Goal: Information Seeking & Learning: Learn about a topic

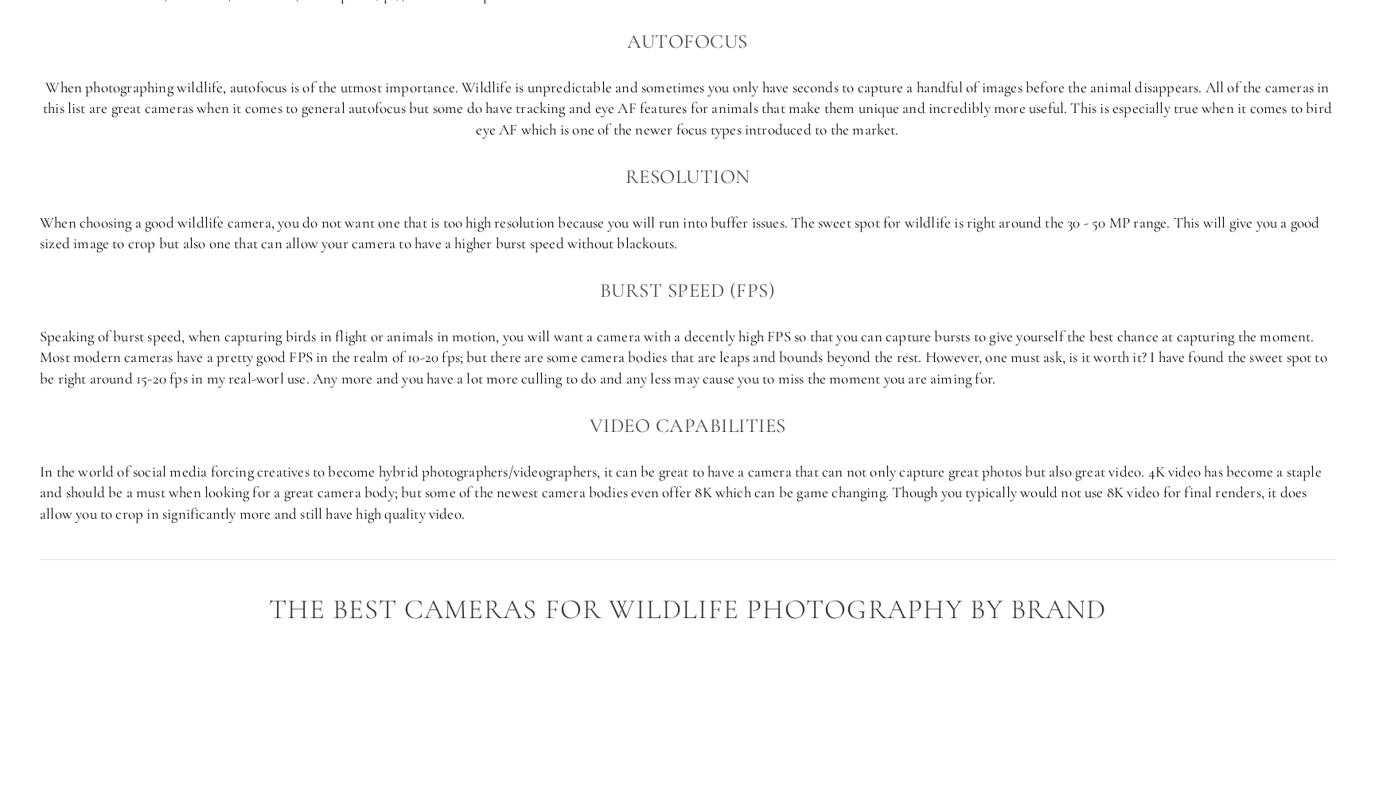
scroll to position [974, 0]
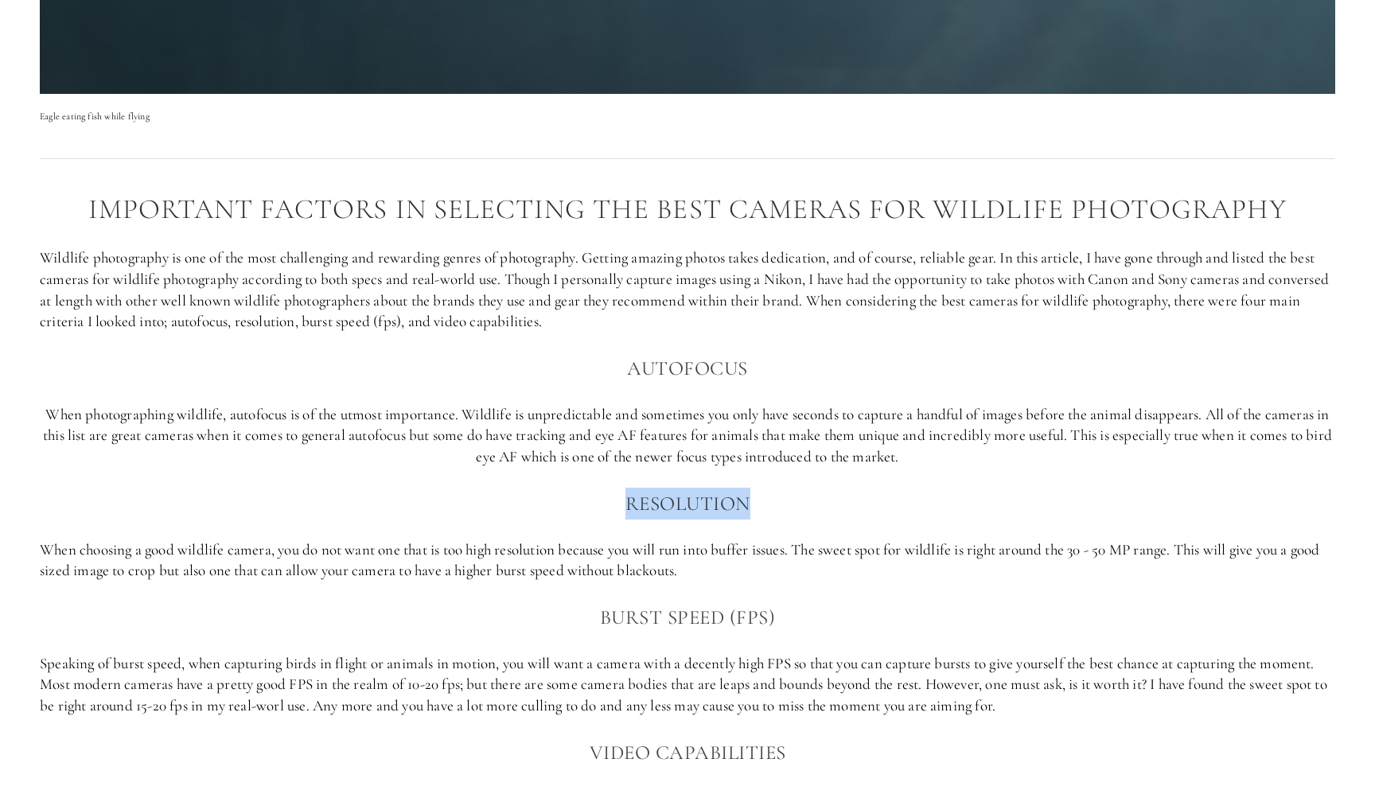
drag, startPoint x: 638, startPoint y: 491, endPoint x: 769, endPoint y: 491, distance: 130.5
click at [769, 491] on h3 "Resolution" at bounding box center [687, 504] width 1295 height 32
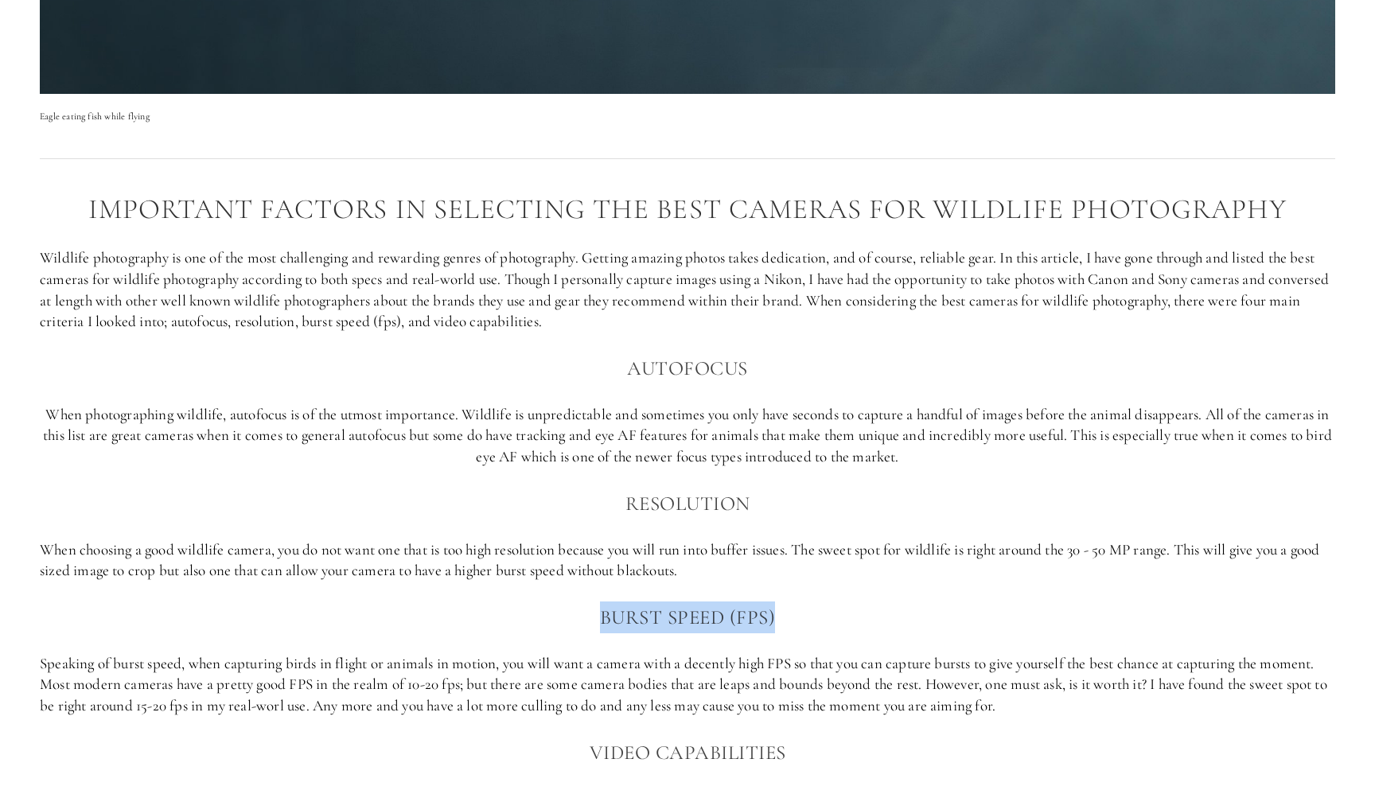
drag, startPoint x: 600, startPoint y: 611, endPoint x: 794, endPoint y: 609, distance: 194.1
click at [794, 609] on h3 "Burst Speed (FPS)" at bounding box center [687, 617] width 1295 height 32
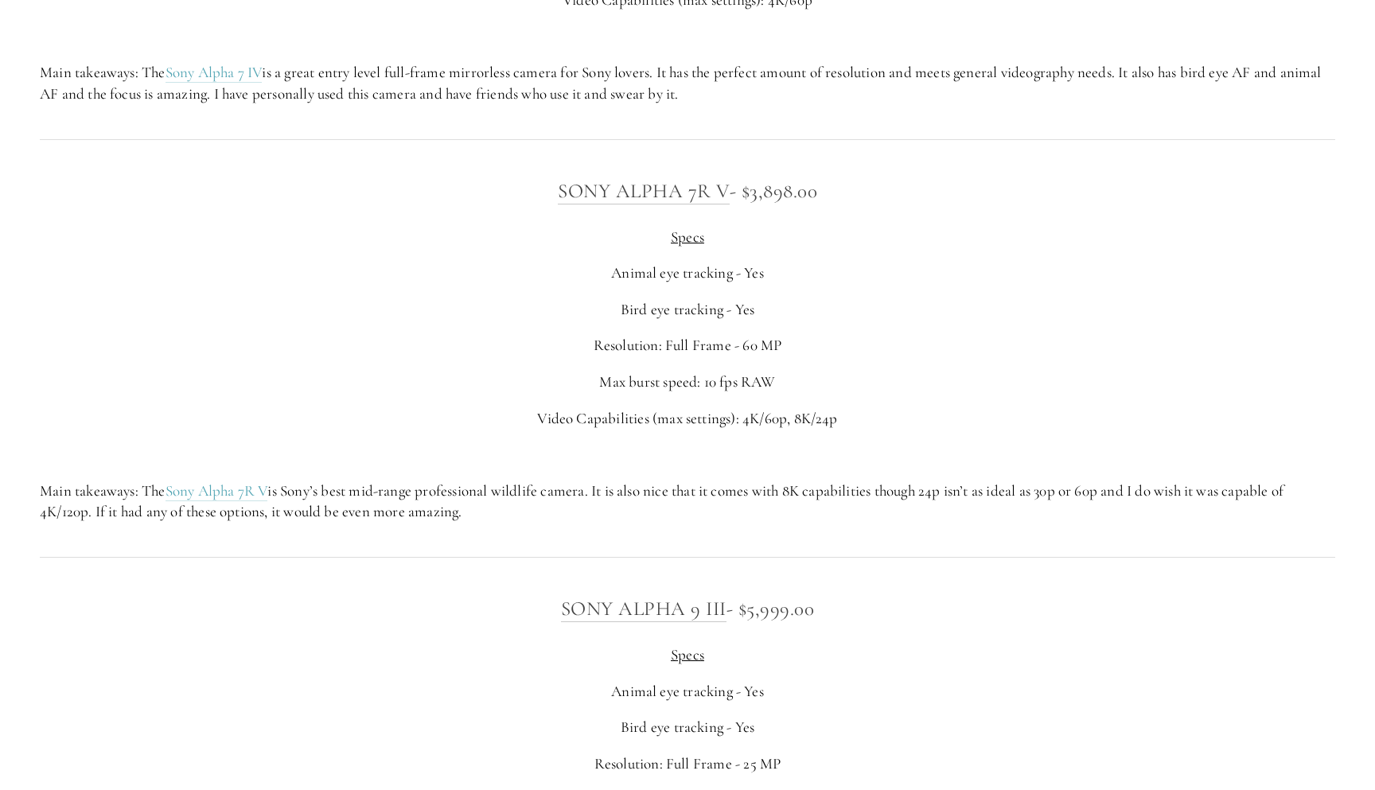
scroll to position [4738, 0]
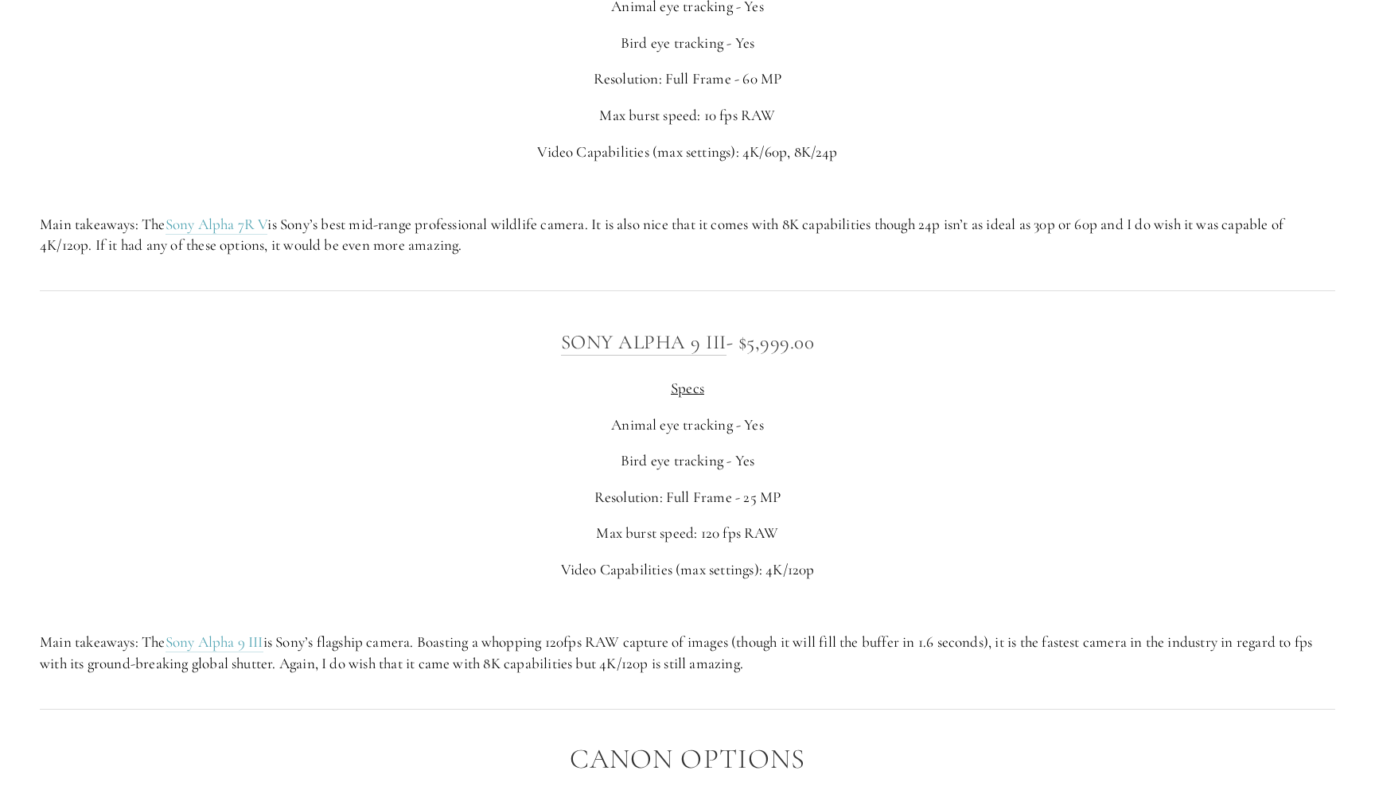
drag, startPoint x: 462, startPoint y: 630, endPoint x: 875, endPoint y: 629, distance: 412.9
click at [875, 632] on p "Main takeaways: The Sony Alpha 9 III is Sony’s flagship camera. Boasting a whop…" at bounding box center [687, 653] width 1295 height 42
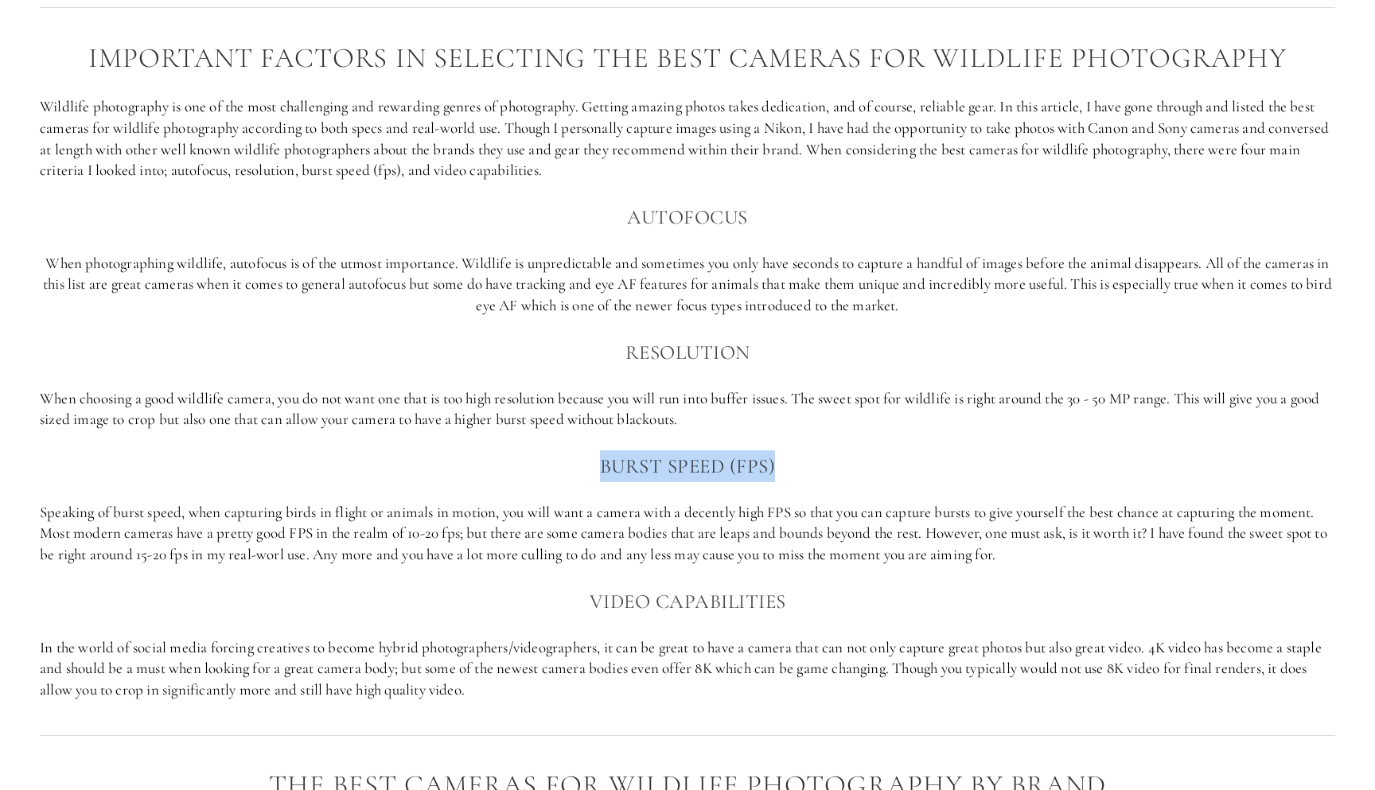
scroll to position [1043, 0]
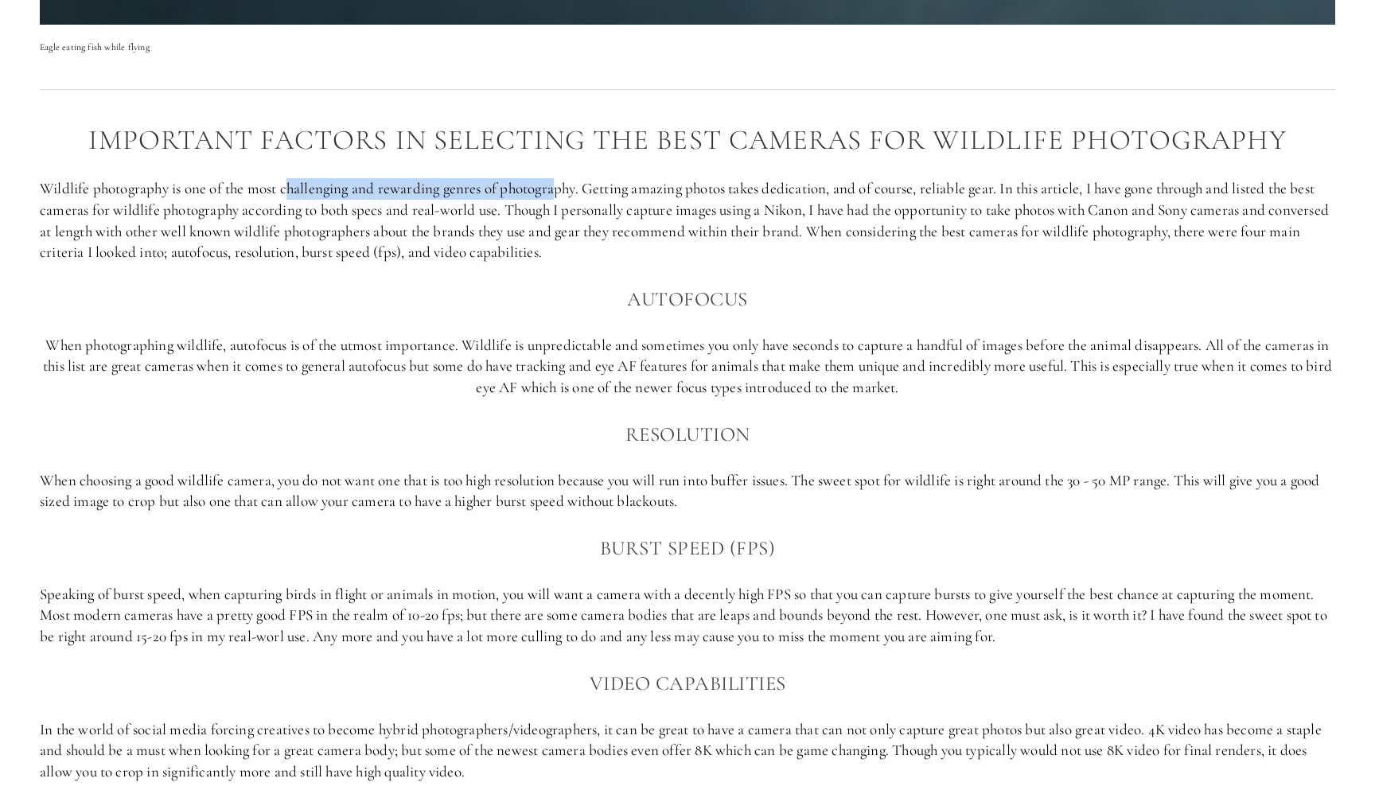
drag, startPoint x: 294, startPoint y: 190, endPoint x: 562, endPoint y: 192, distance: 268.9
click at [562, 192] on p "Wildlife photography is one of the most challenging and rewarding genres of pho…" at bounding box center [687, 220] width 1295 height 84
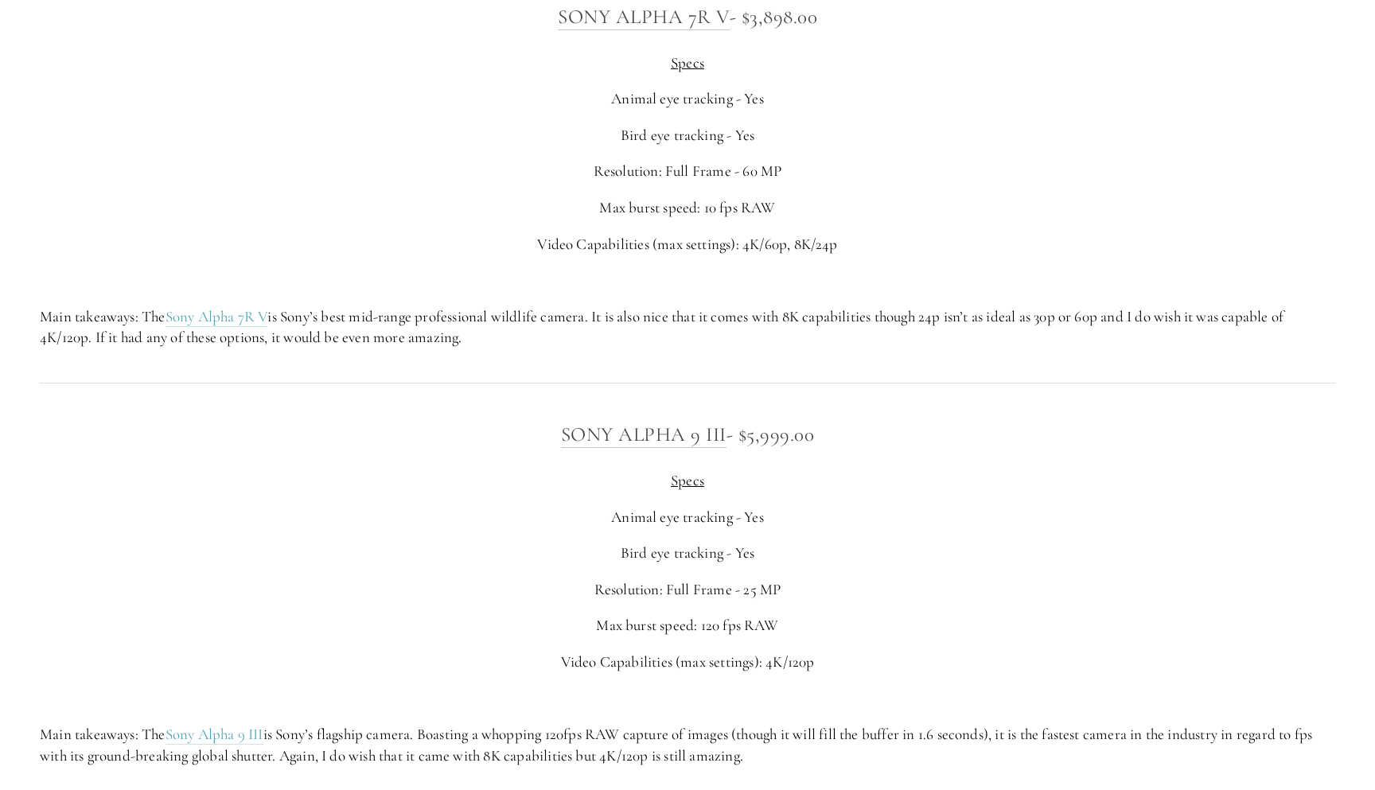
scroll to position [4677, 0]
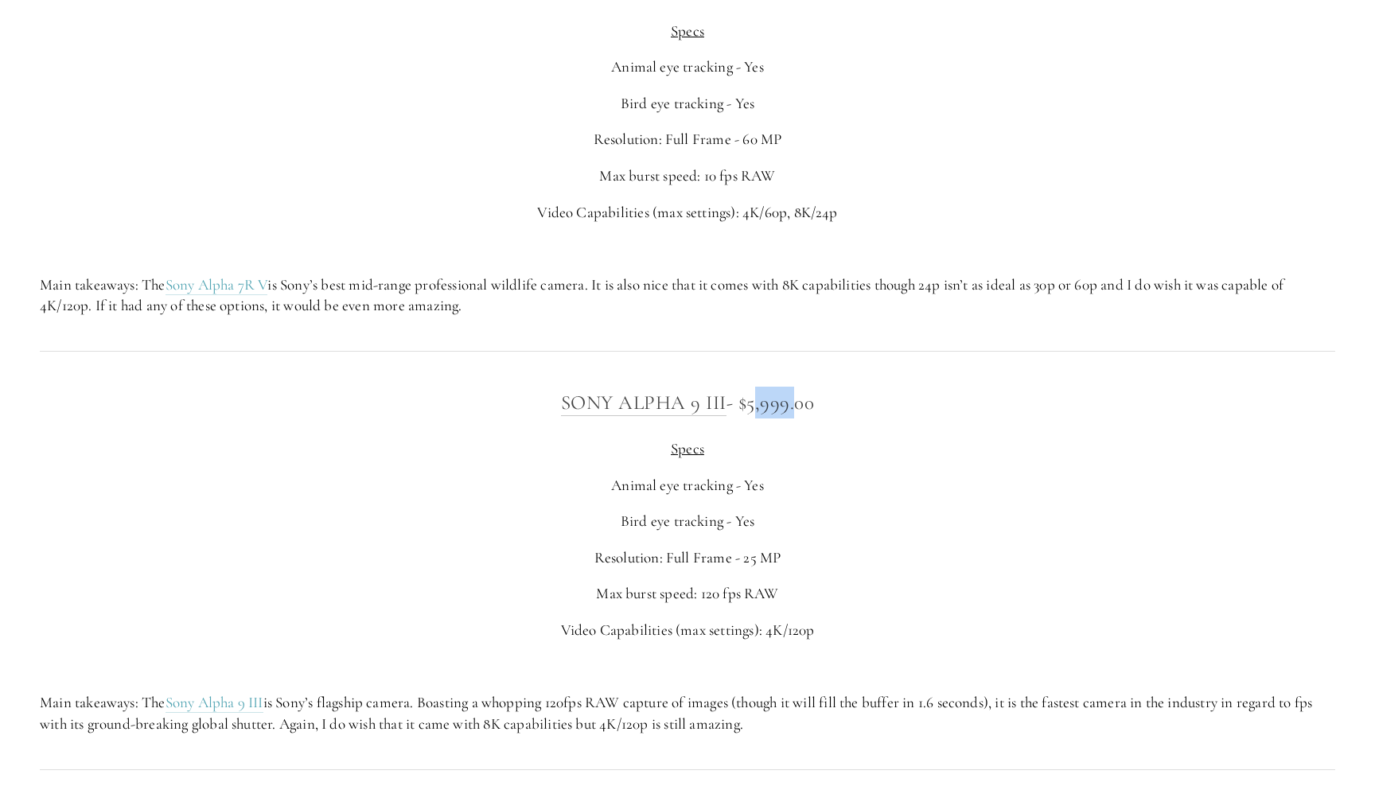
drag, startPoint x: 749, startPoint y: 378, endPoint x: 791, endPoint y: 379, distance: 42.2
click at [791, 387] on h3 "Sony Alpha 9 III - $5,999.00" at bounding box center [687, 403] width 1295 height 32
copy h3 "5,999"
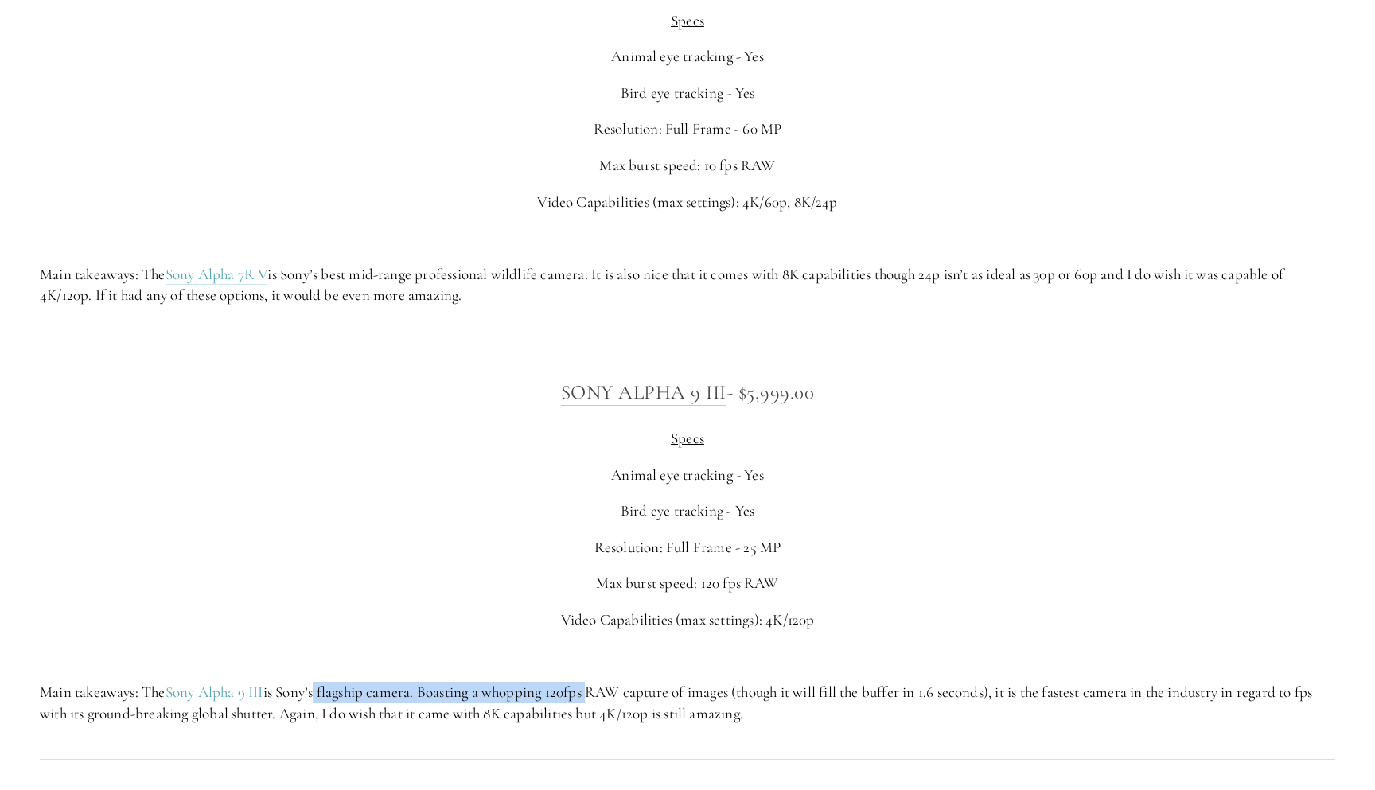
drag, startPoint x: 319, startPoint y: 661, endPoint x: 593, endPoint y: 661, distance: 273.7
click at [593, 682] on p "Main takeaways: The Sony Alpha 9 III is Sony’s flagship camera. Boasting a whop…" at bounding box center [687, 703] width 1295 height 42
drag, startPoint x: 605, startPoint y: 658, endPoint x: 742, endPoint y: 661, distance: 137.7
click at [742, 682] on p "Main takeaways: The Sony Alpha 9 III is Sony’s flagship camera. Boasting a whop…" at bounding box center [687, 703] width 1295 height 42
drag, startPoint x: 949, startPoint y: 661, endPoint x: 1006, endPoint y: 662, distance: 56.5
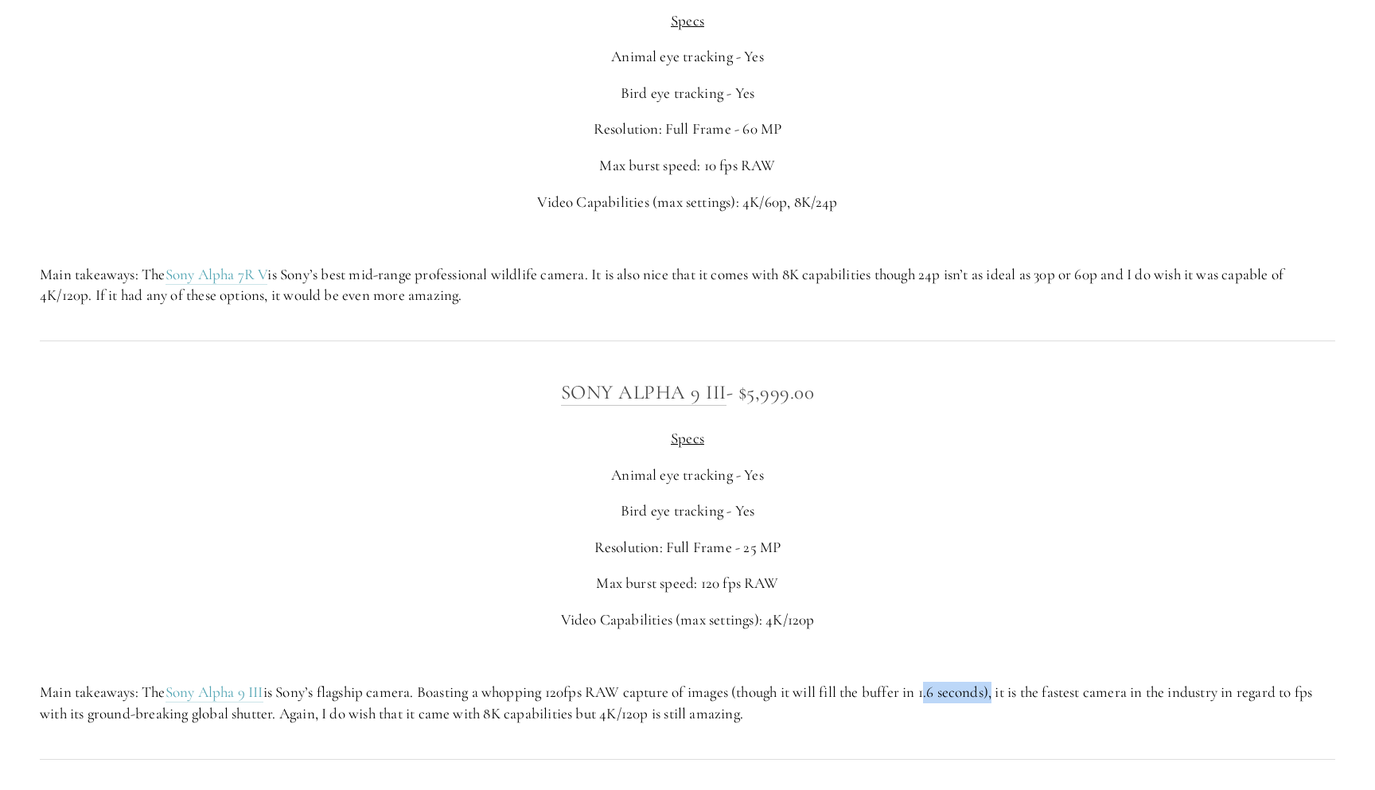
click at [1006, 682] on p "Main takeaways: The Sony Alpha 9 III is Sony’s flagship camera. Boasting a whop…" at bounding box center [687, 703] width 1295 height 42
drag, startPoint x: 788, startPoint y: 660, endPoint x: 952, endPoint y: 658, distance: 163.9
click at [952, 682] on p "Main takeaways: The Sony Alpha 9 III is Sony’s flagship camera. Boasting a whop…" at bounding box center [687, 703] width 1295 height 42
click at [962, 690] on div "Sony Alpha 9 III - $5,999.00 Specs Animal eye tracking - Yes Bird eye tracking …" at bounding box center [687, 550] width 1322 height 375
drag, startPoint x: 64, startPoint y: 681, endPoint x: 885, endPoint y: 687, distance: 821.9
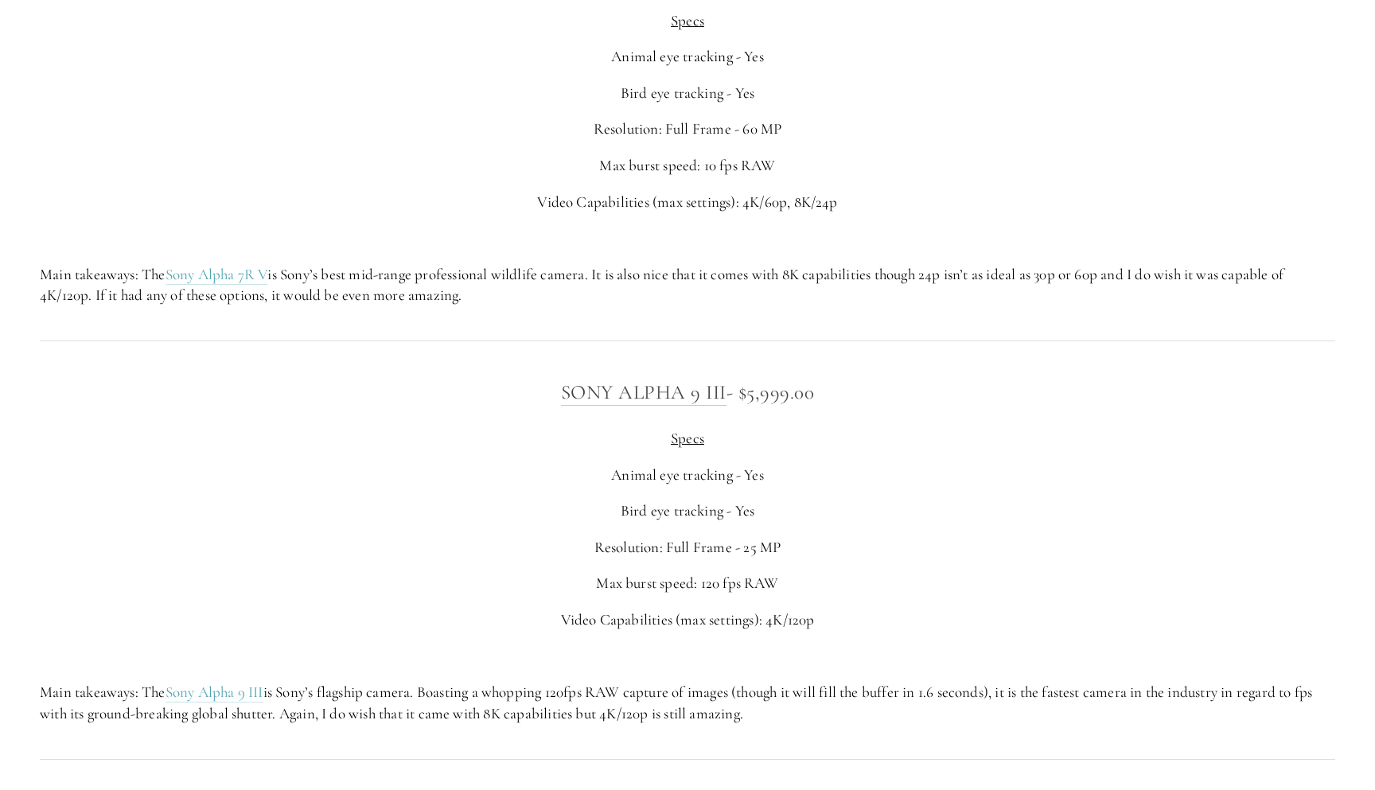
click at [885, 687] on p "Main takeaways: The Sony Alpha 9 III is Sony’s flagship camera. Boasting a whop…" at bounding box center [687, 703] width 1295 height 42
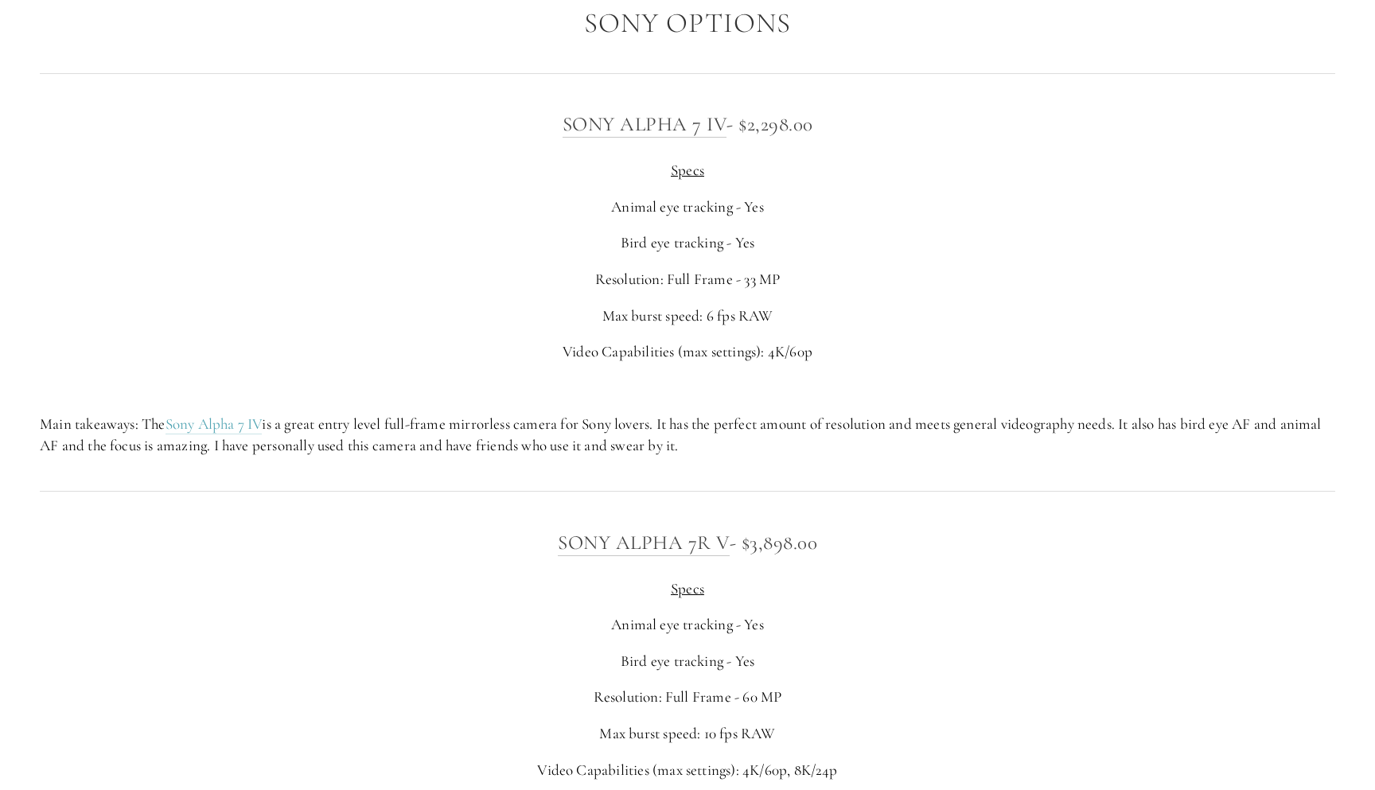
scroll to position [3874, 0]
